Goal: Task Accomplishment & Management: Manage account settings

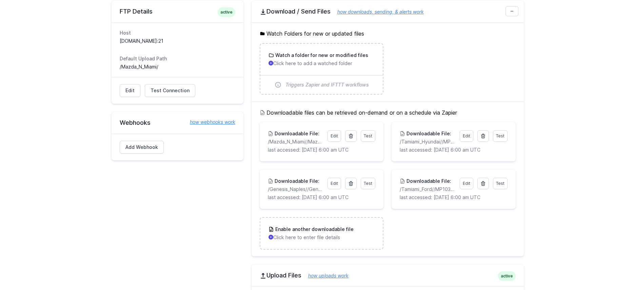
scroll to position [67, 0]
click at [358, 240] on div "Enable another downloadable file Click here to enter file details" at bounding box center [321, 232] width 122 height 31
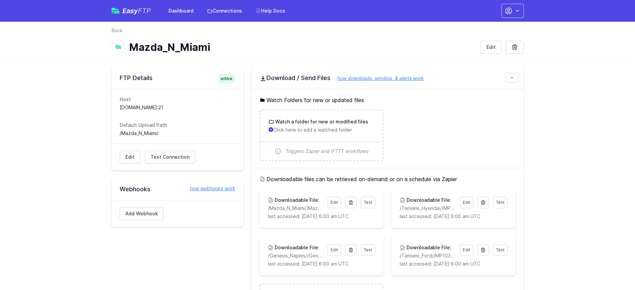
scroll to position [67, 0]
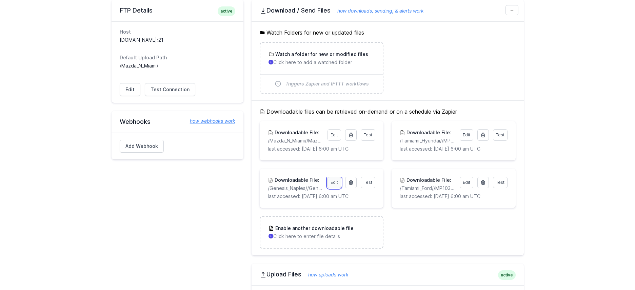
click at [336, 182] on link "Edit" at bounding box center [335, 183] width 14 height 12
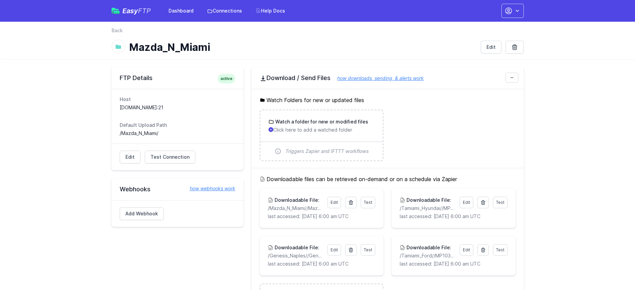
scroll to position [67, 0]
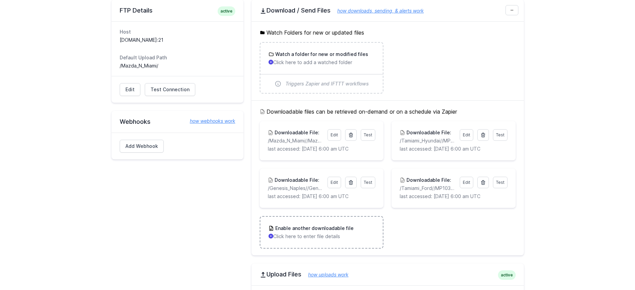
click at [347, 239] on p "Click here to enter file details" at bounding box center [322, 236] width 106 height 7
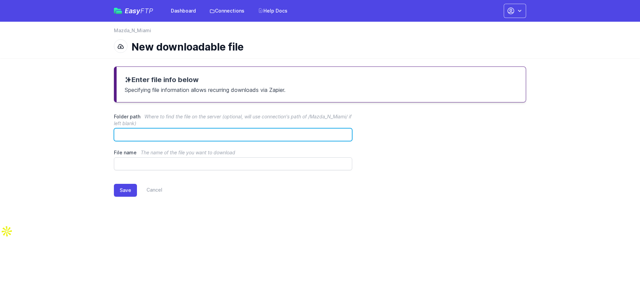
click at [170, 134] on input "Folder path Where to find the file on the server (optional, will use connection…" at bounding box center [233, 134] width 238 height 13
paste input "**********"
type input "**********"
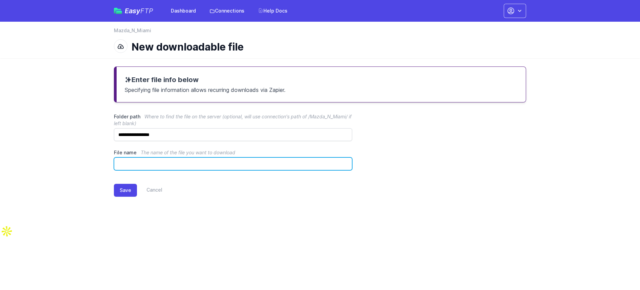
click at [205, 164] on input "File name The name of the file you want to download" at bounding box center [233, 163] width 238 height 13
paste input "**********"
drag, startPoint x: 121, startPoint y: 162, endPoint x: 81, endPoint y: 159, distance: 40.1
click at [81, 159] on main "**********" at bounding box center [320, 136] width 640 height 157
type input "**********"
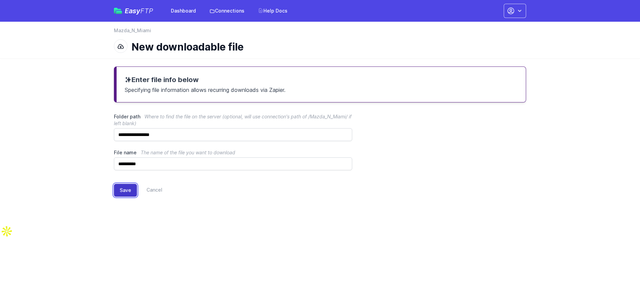
click at [127, 189] on button "Save" at bounding box center [125, 190] width 23 height 13
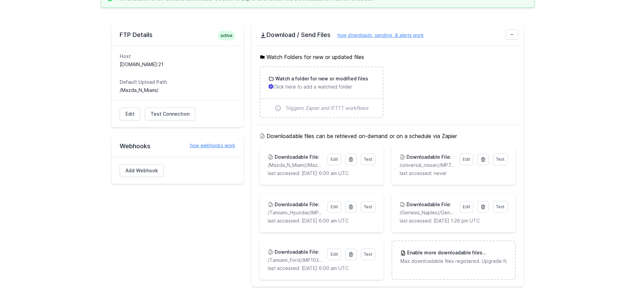
scroll to position [100, 0]
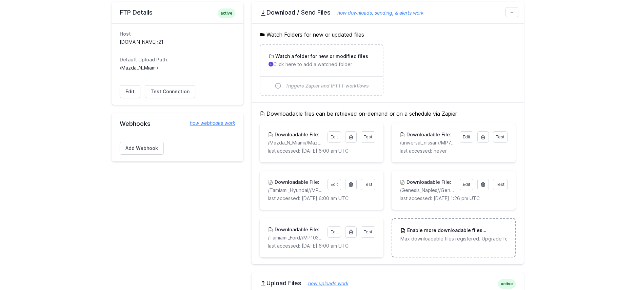
click at [463, 239] on p "Max downloadable files registered. Upgrade for more." at bounding box center [453, 238] width 106 height 7
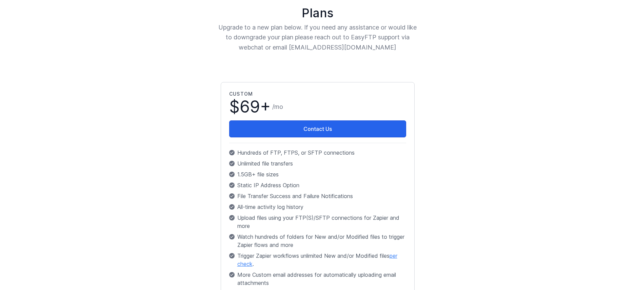
scroll to position [118, 0]
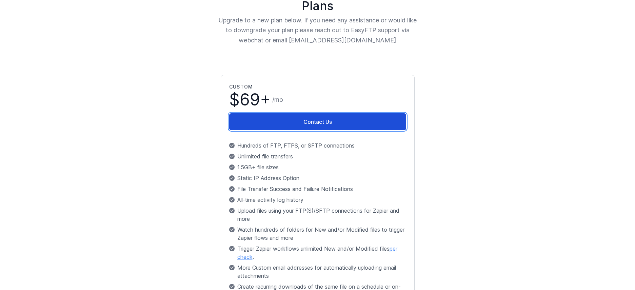
click at [347, 122] on link "Contact Us" at bounding box center [317, 121] width 177 height 17
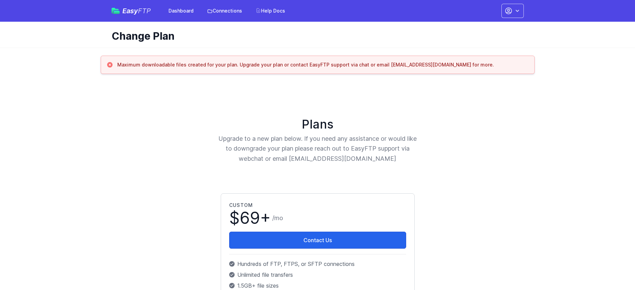
scroll to position [119, 0]
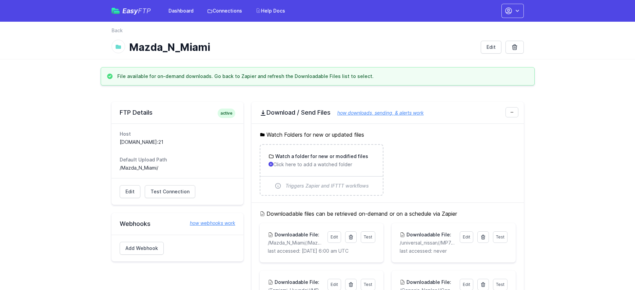
scroll to position [100, 0]
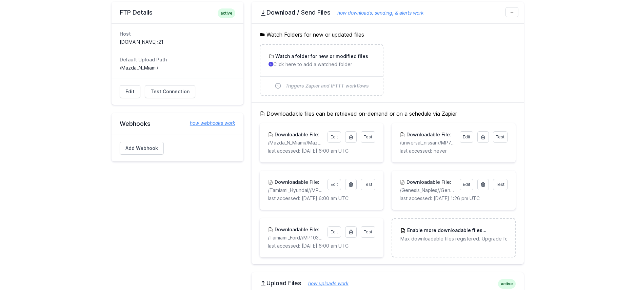
drag, startPoint x: 268, startPoint y: 113, endPoint x: 473, endPoint y: 117, distance: 205.5
click at [473, 117] on h5 "Downloadable files can be retrieved on-demand or on a schedule via Zapier" at bounding box center [388, 114] width 256 height 8
copy h5 "Downloadable files can be retrieved on-demand or on a schedule via Zapier"
click at [447, 230] on h3 "Enable more downloadable files Upgrade" at bounding box center [456, 230] width 101 height 7
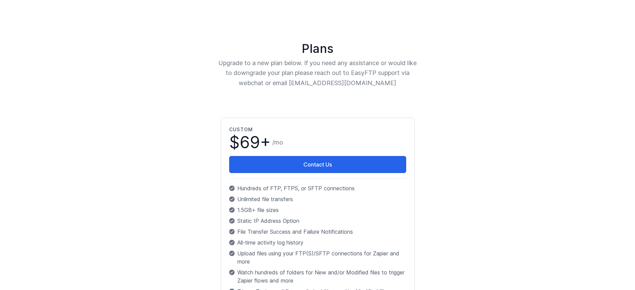
scroll to position [184, 0]
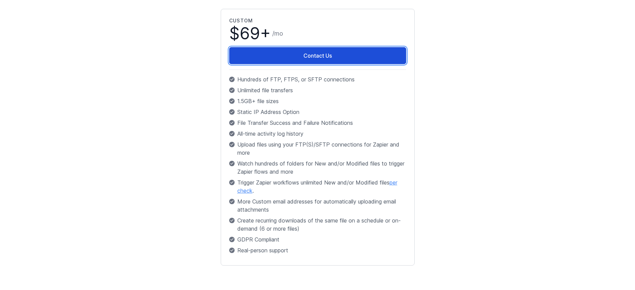
click at [282, 53] on link "Contact Us" at bounding box center [317, 55] width 177 height 17
